Goal: Task Accomplishment & Management: Manage account settings

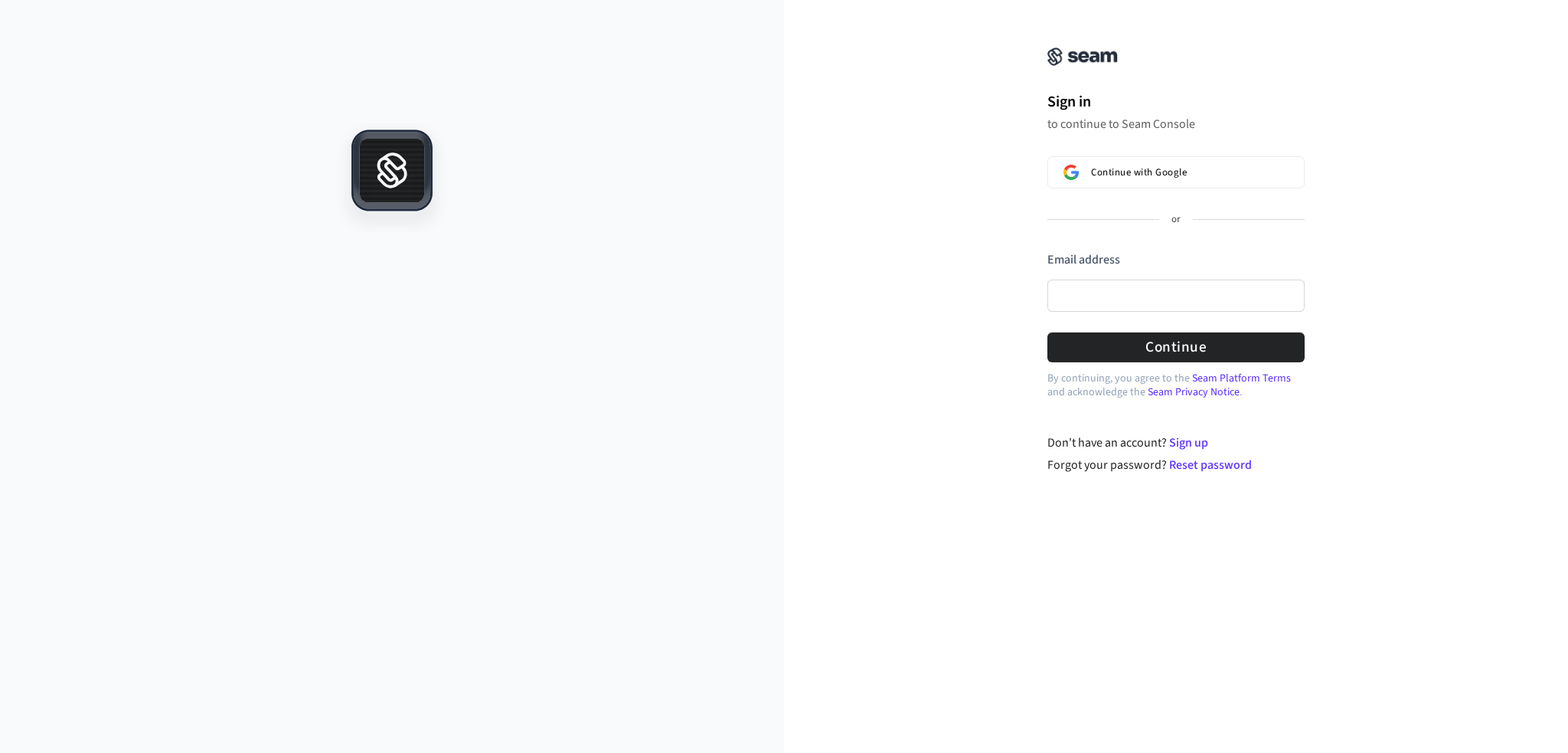
drag, startPoint x: 409, startPoint y: 183, endPoint x: 535, endPoint y: 179, distance: 126.1
click at [524, 179] on div at bounding box center [392, 438] width 784 height 631
drag, startPoint x: 360, startPoint y: 144, endPoint x: 576, endPoint y: 213, distance: 226.8
click at [571, 213] on div at bounding box center [392, 438] width 784 height 631
